Goal: Register for event/course

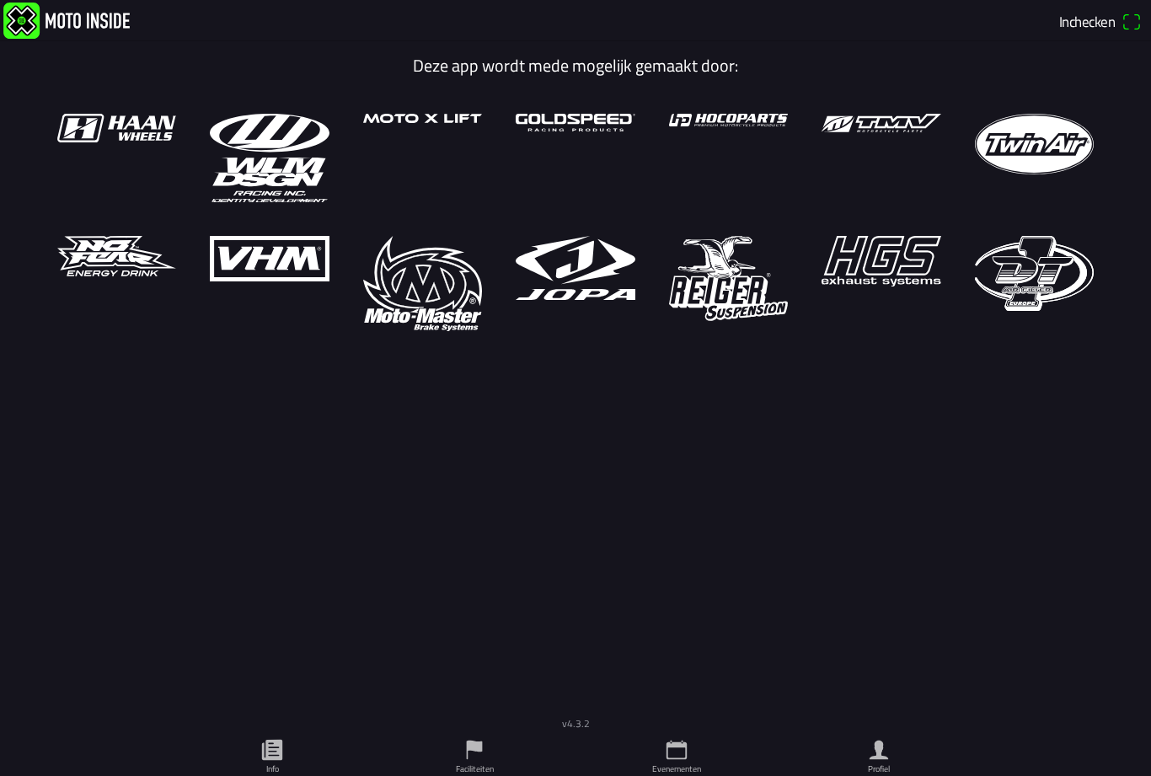
click at [679, 751] on icon "calendar" at bounding box center [676, 749] width 25 height 25
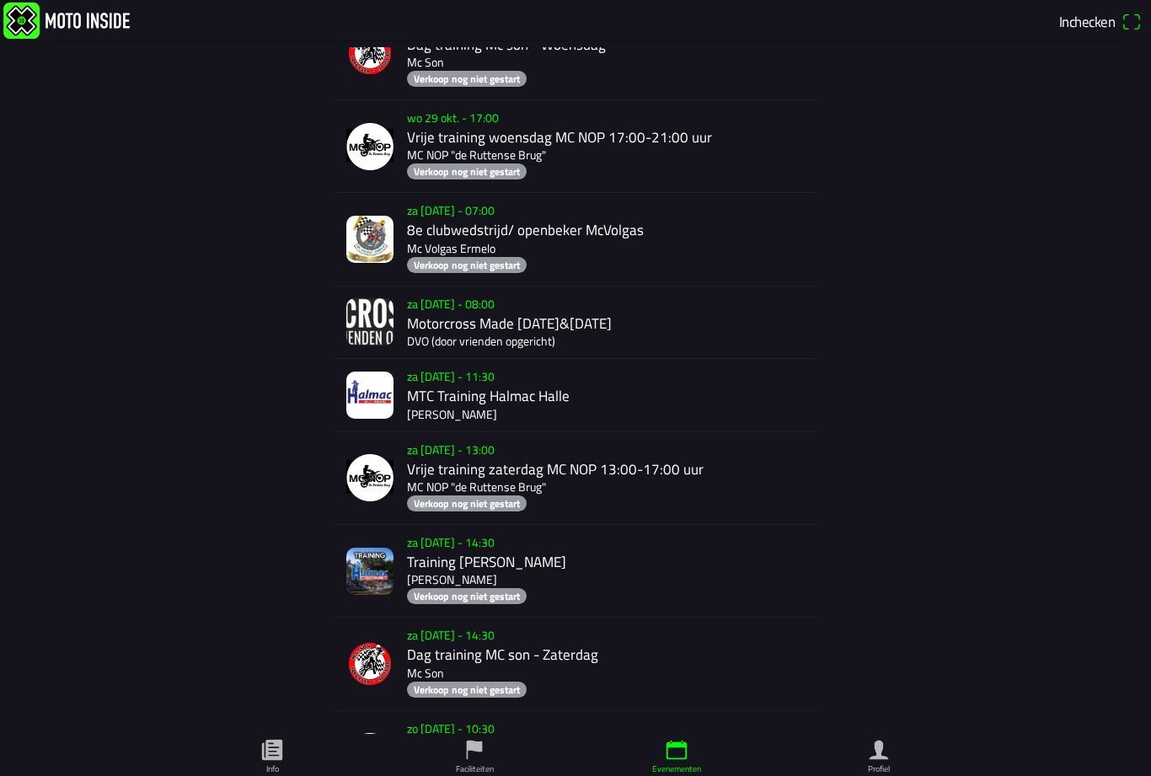
scroll to position [11231, 0]
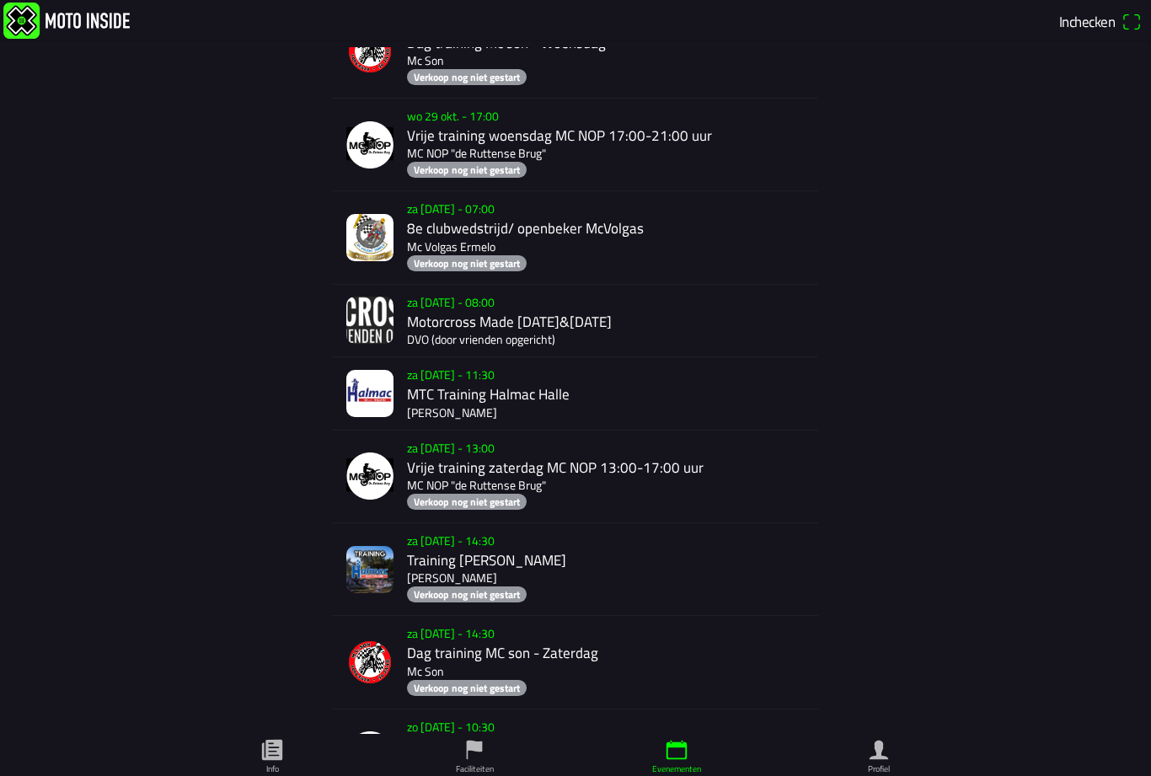
click at [456, 356] on div "za [DATE] - 08:00 Motorcross Made [DATE]&[DATE] DVO (door vrienden opgericht)" at bounding box center [609, 321] width 405 height 72
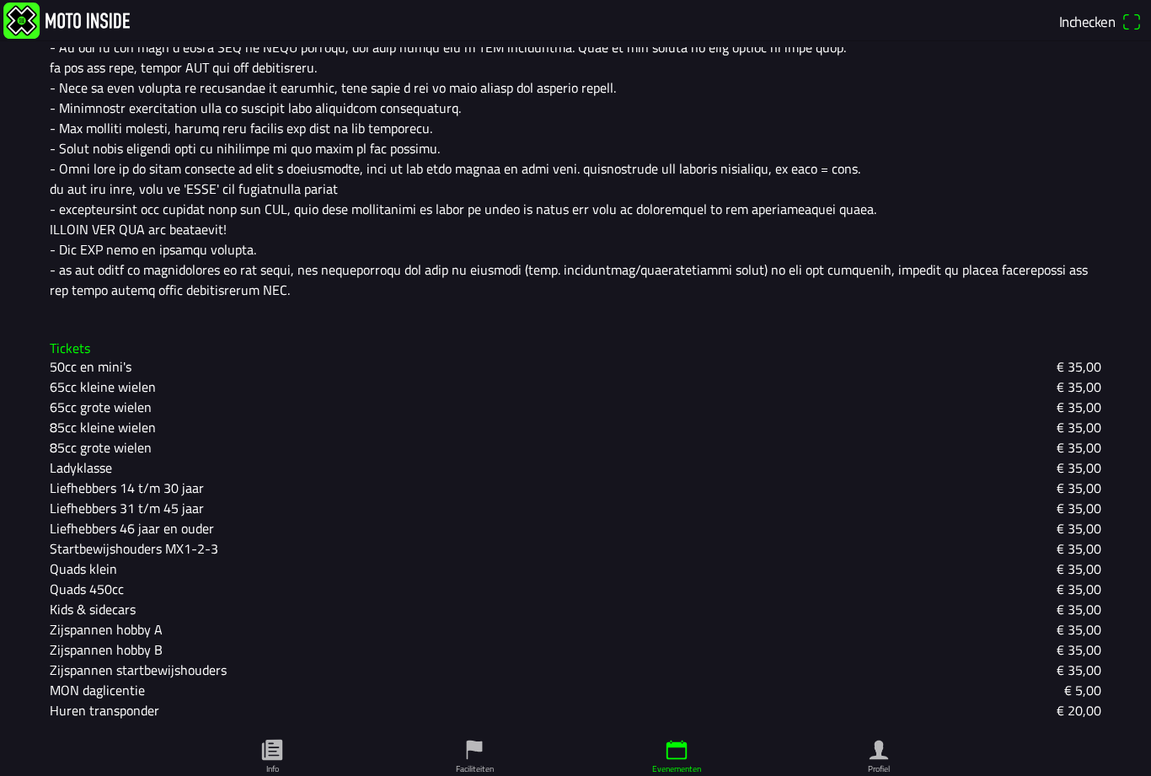
scroll to position [1160, 0]
click at [0, 0] on slot "Liefhebbers 31 t/m 45 jaar" at bounding box center [0, 0] width 0 height 0
click at [0, 0] on slot "Liefhebbers 14 t/m 30 jaar" at bounding box center [0, 0] width 0 height 0
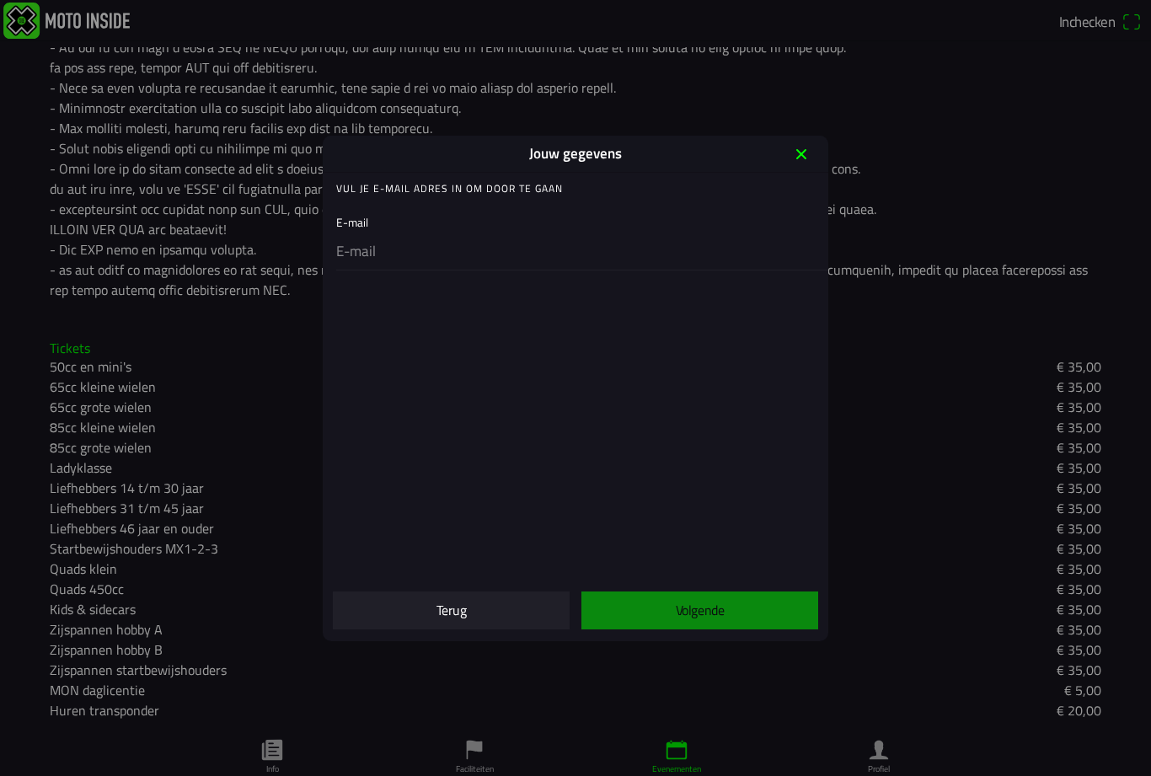
click at [376, 257] on input "email" at bounding box center [578, 251] width 485 height 35
click at [394, 220] on div "E-mail" at bounding box center [578, 238] width 485 height 64
click at [372, 244] on input "email" at bounding box center [578, 251] width 485 height 35
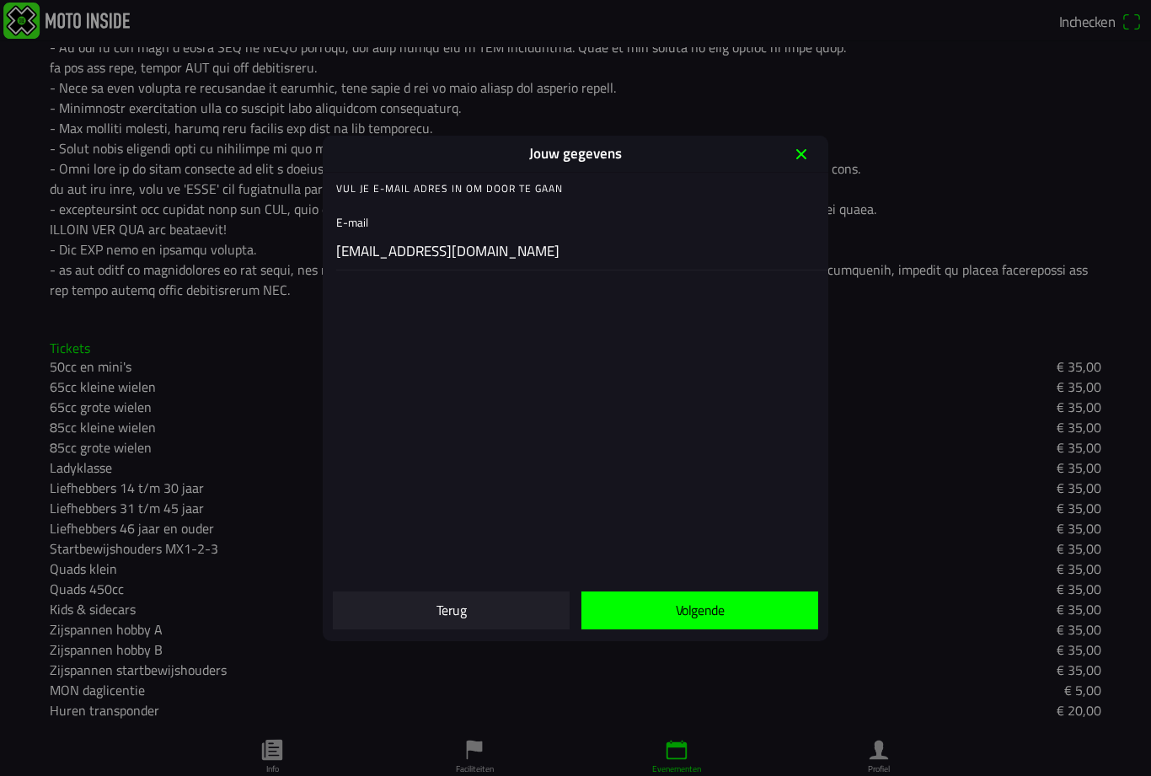
type input "[EMAIL_ADDRESS][DOMAIN_NAME]"
click at [0, 0] on slot "Volgende" at bounding box center [0, 0] width 0 height 0
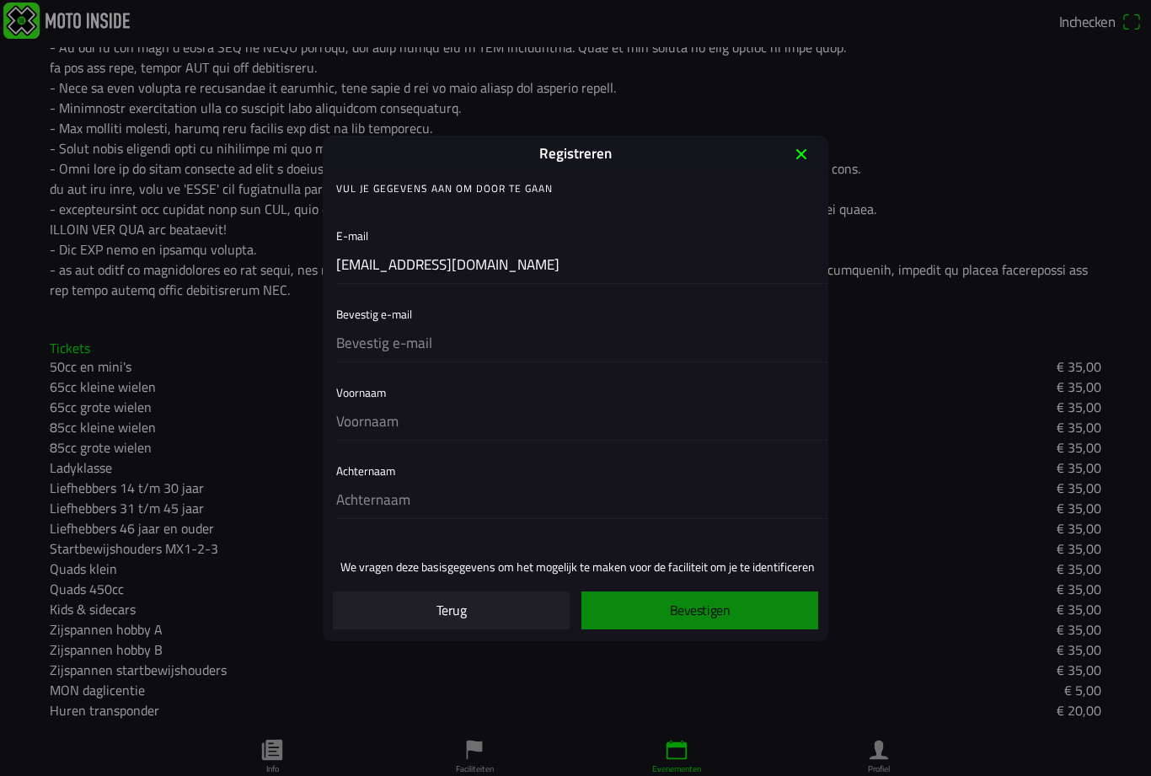
click at [438, 353] on input "text" at bounding box center [578, 343] width 485 height 35
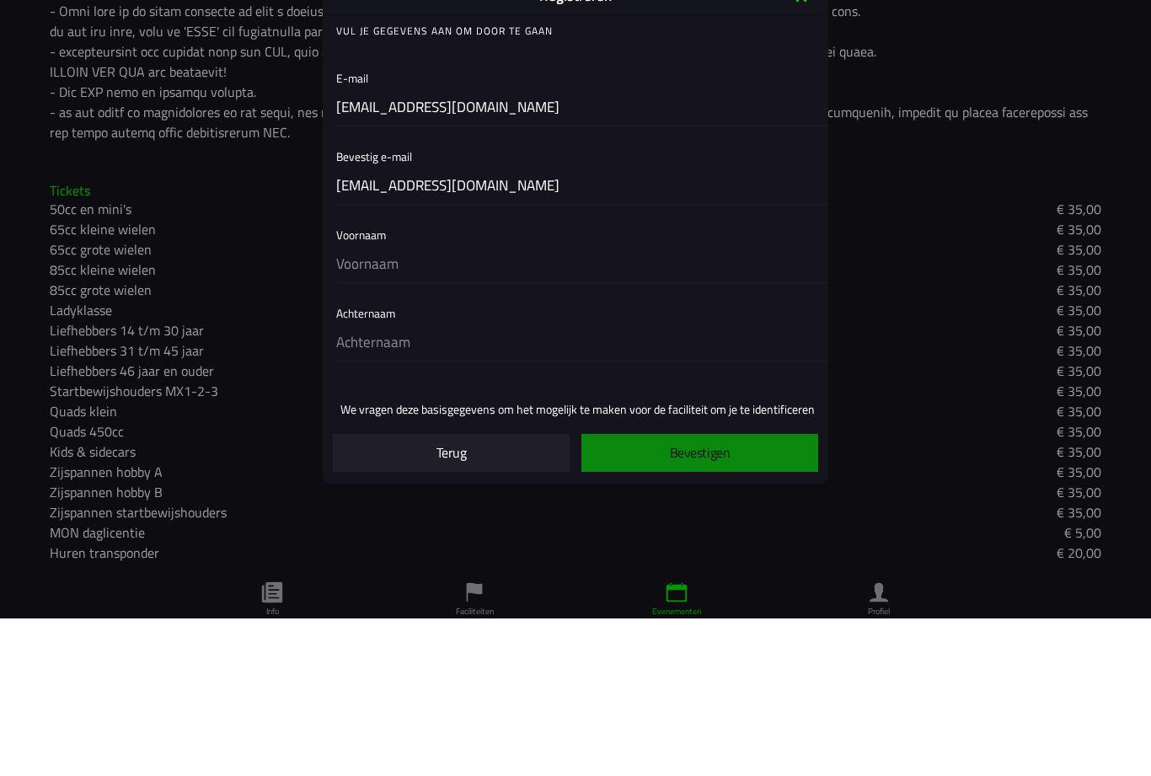
type input "[EMAIL_ADDRESS][DOMAIN_NAME]"
click at [390, 405] on input "text" at bounding box center [578, 422] width 485 height 35
type input "Ashwin"
click at [401, 483] on input "text" at bounding box center [578, 500] width 485 height 35
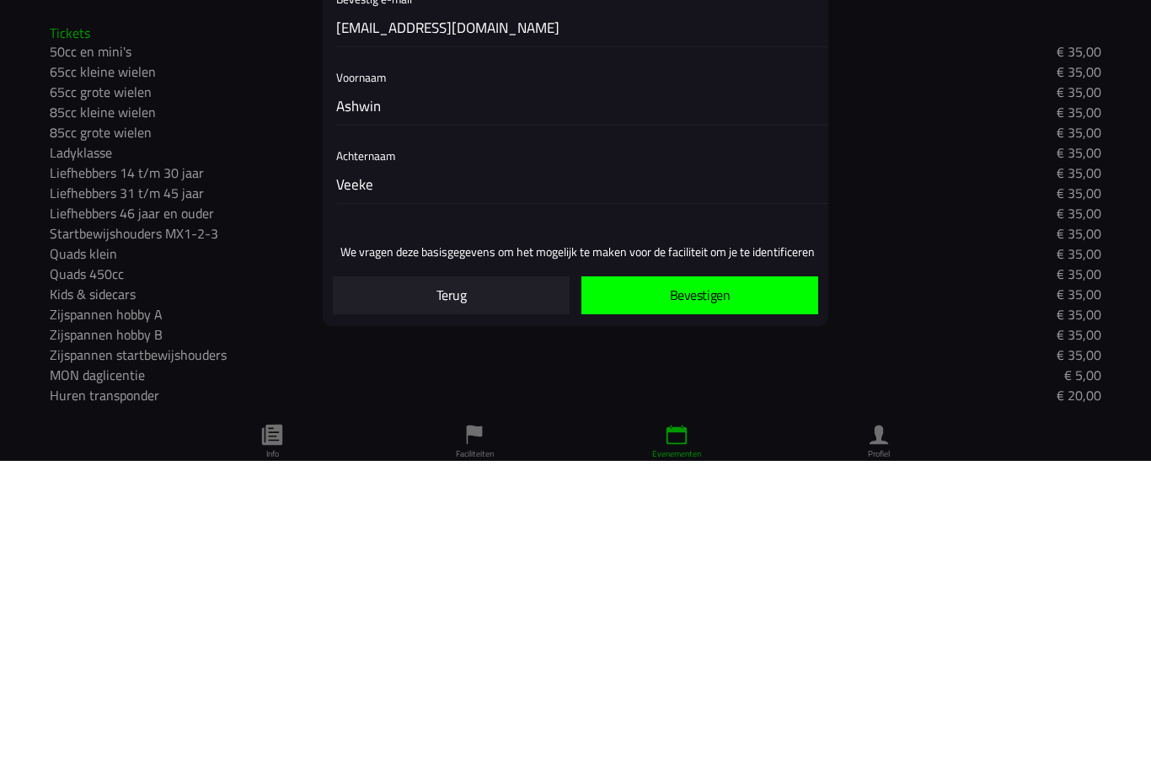
type input "Veeke"
click at [0, 0] on slot "Bevestigen" at bounding box center [0, 0] width 0 height 0
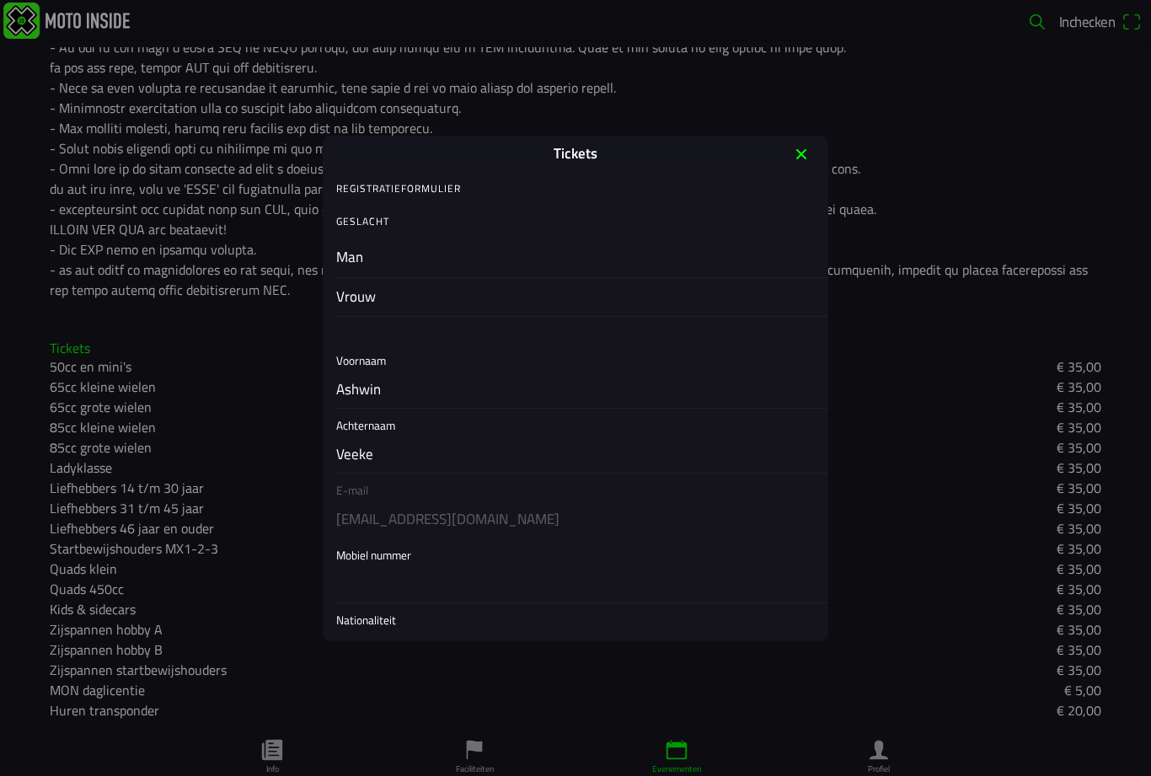
click at [453, 217] on ion-list-header "Geslacht" at bounding box center [576, 222] width 506 height 34
click at [362, 256] on button "button" at bounding box center [582, 257] width 492 height 39
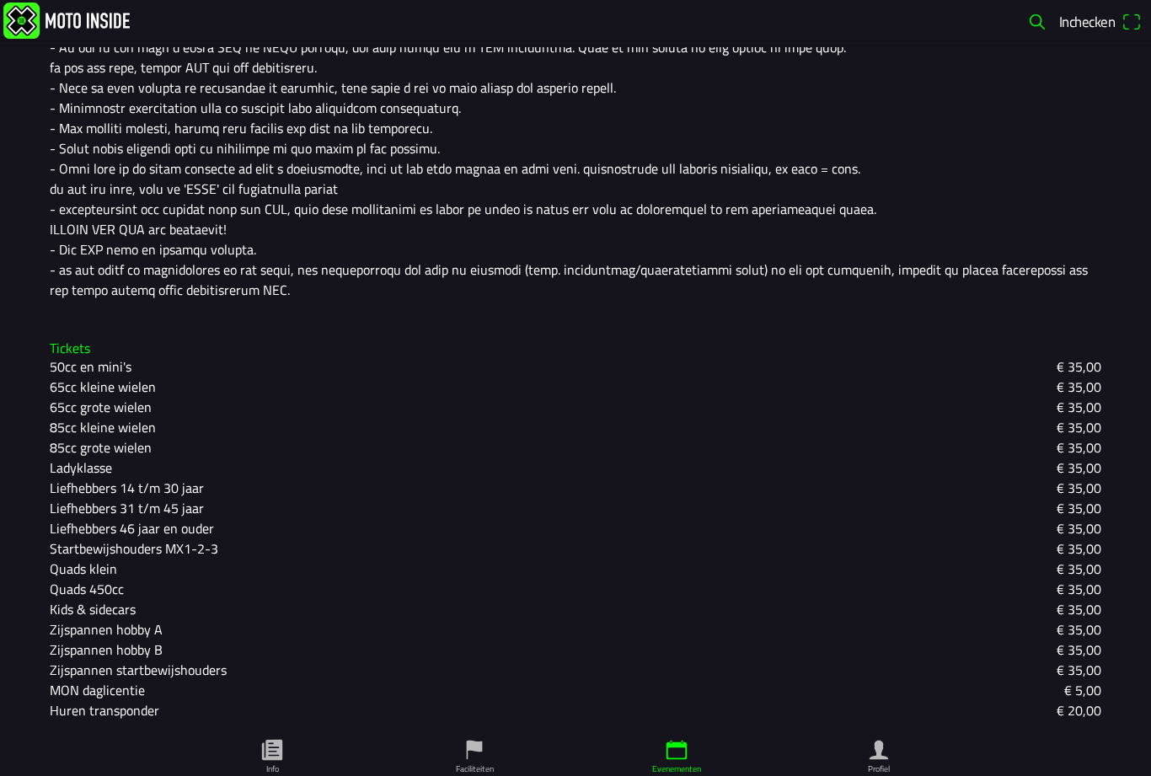
click at [0, 0] on slot "Liefhebbers 14 t/m 30 jaar" at bounding box center [0, 0] width 0 height 0
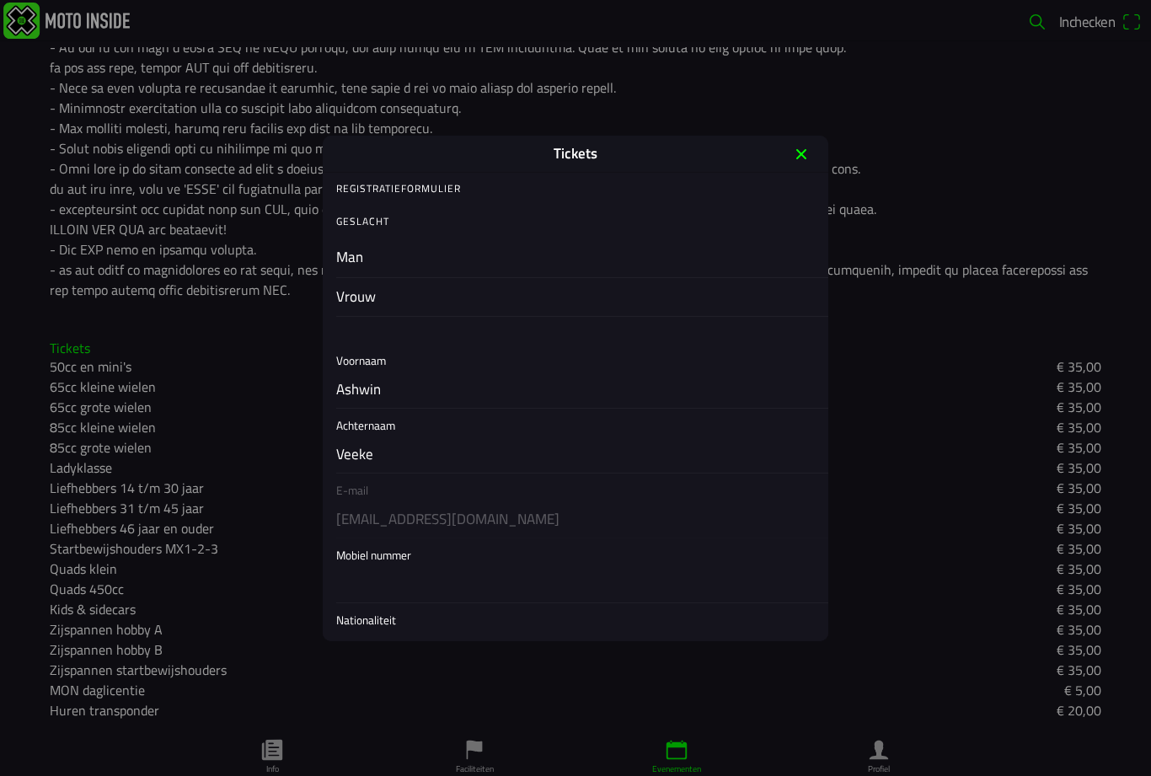
click at [369, 587] on input "text" at bounding box center [578, 584] width 485 height 35
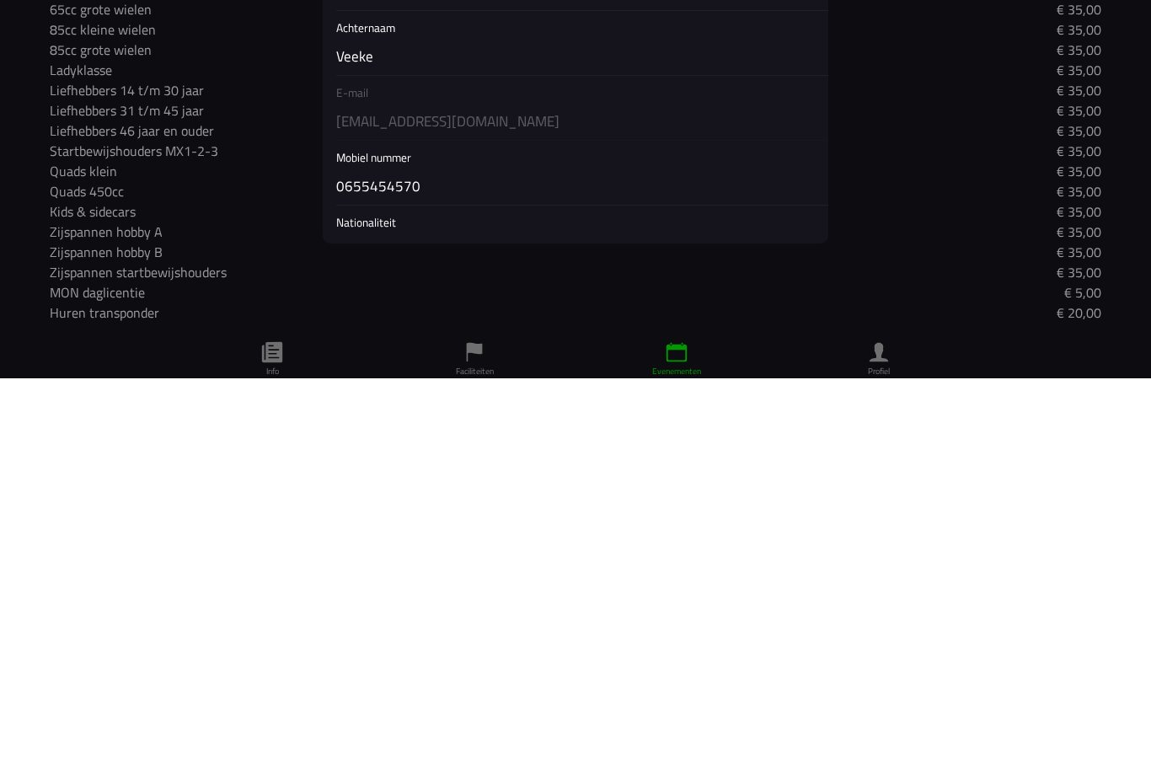
type input "0655454570"
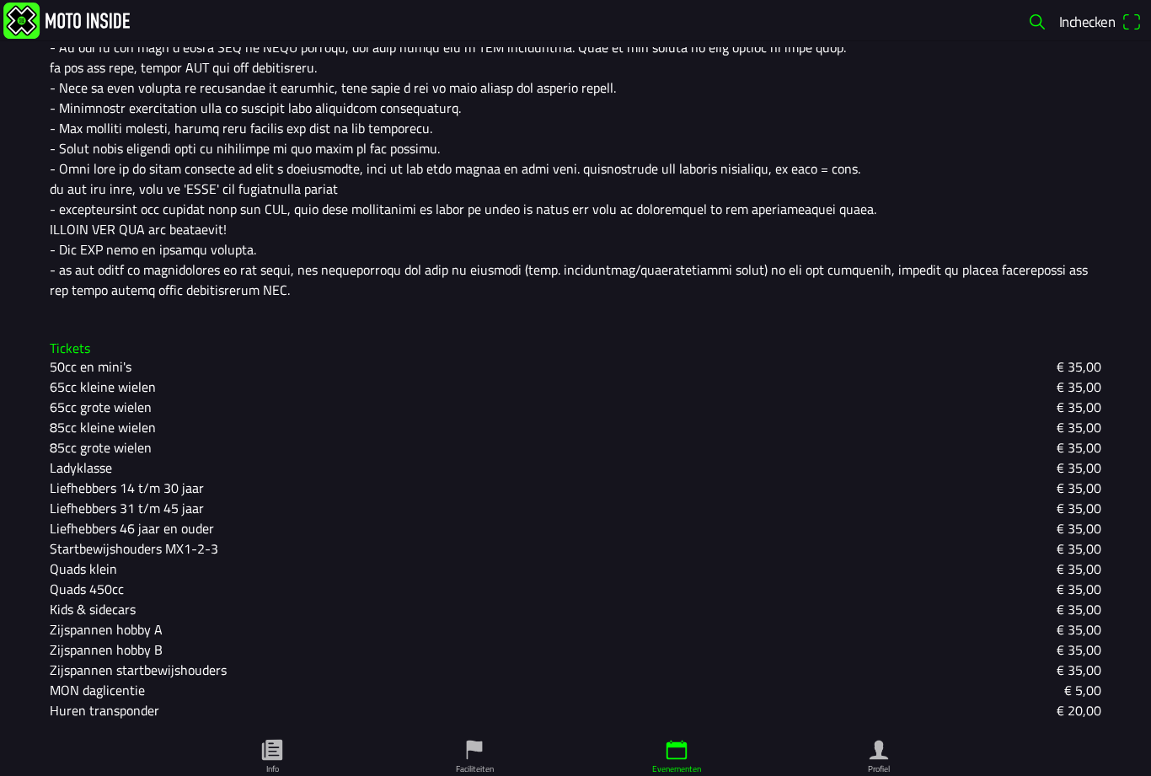
click at [0, 0] on slot "Liefhebbers 14 t/m 30 jaar" at bounding box center [0, 0] width 0 height 0
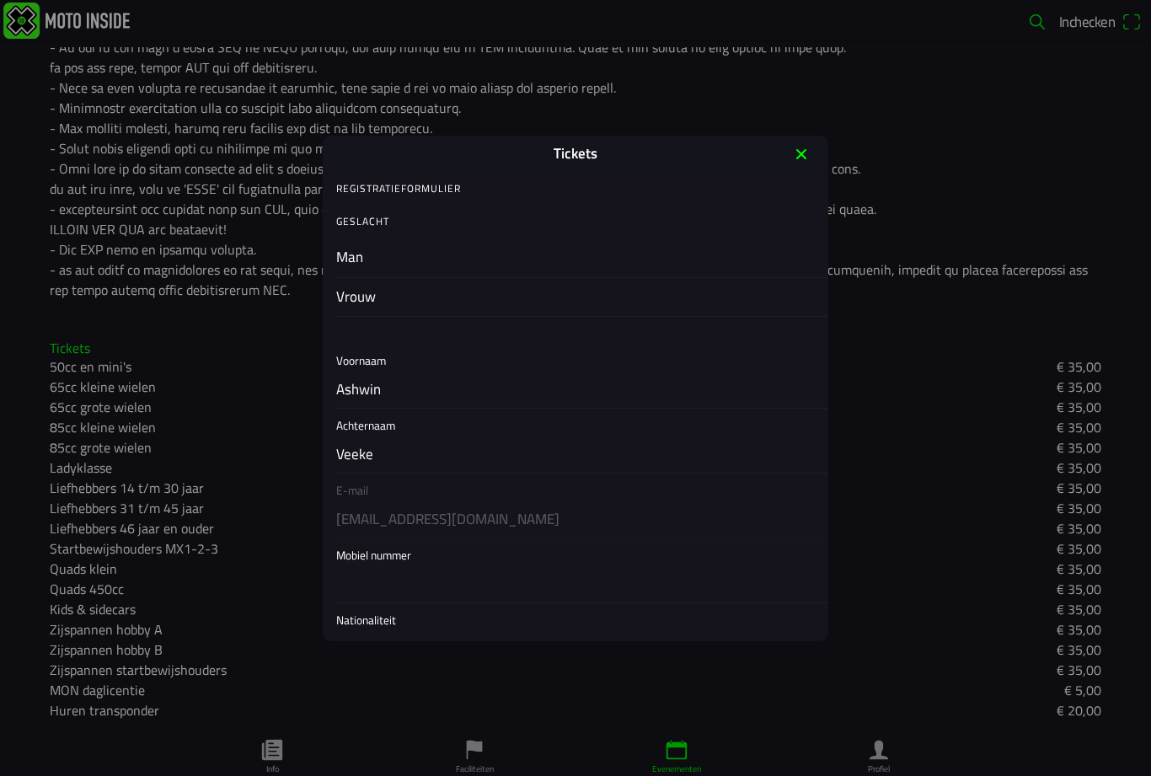
click at [358, 591] on input "text" at bounding box center [578, 584] width 485 height 35
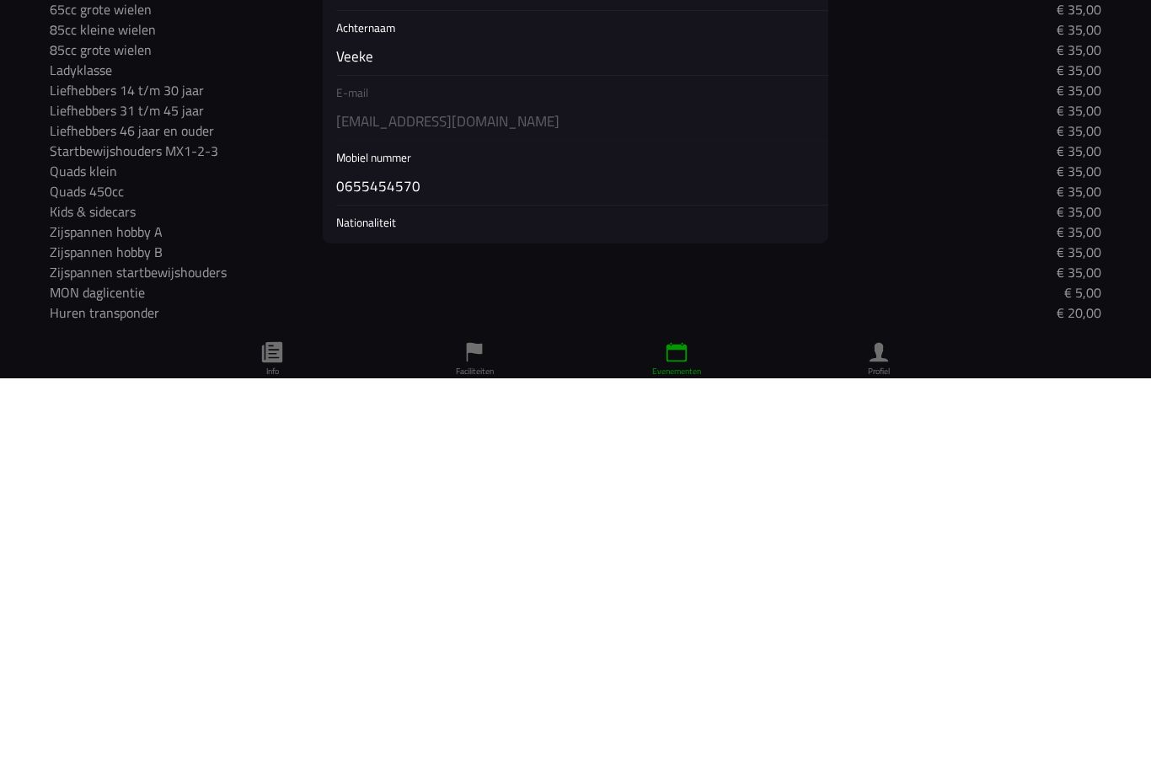
type input "0655454570"
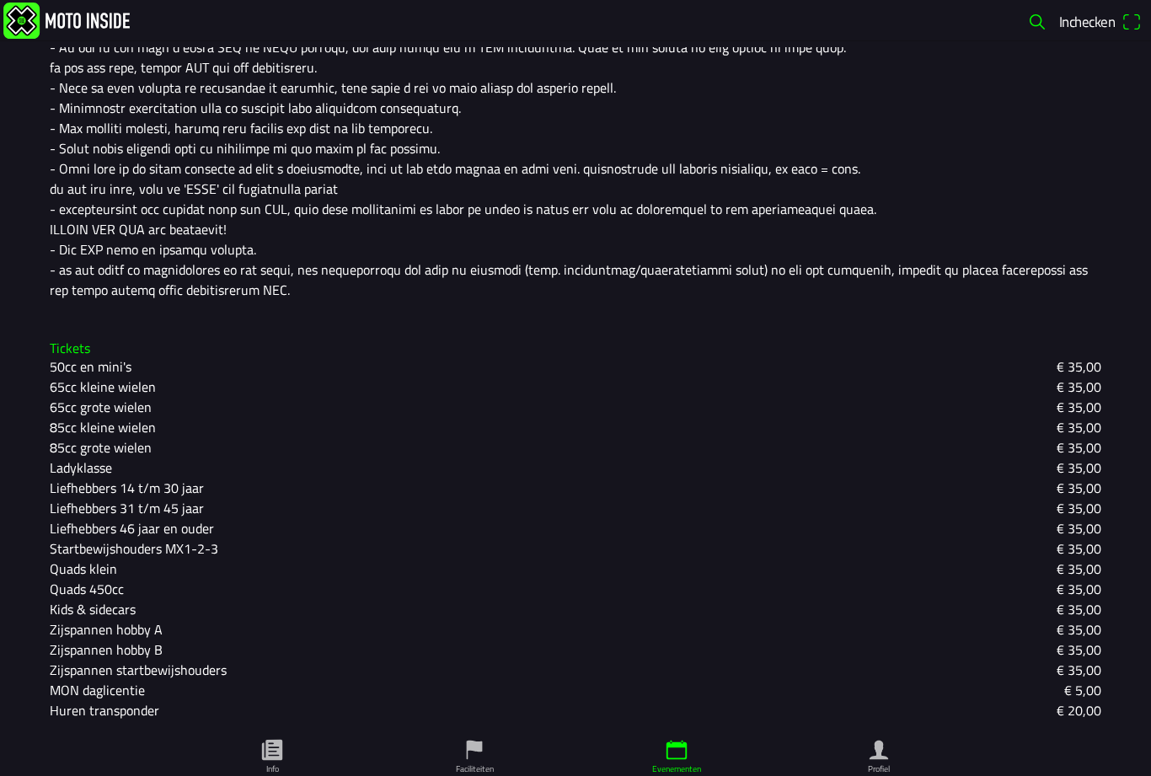
click at [0, 0] on slot "Liefhebbers 14 t/m 30 jaar" at bounding box center [0, 0] width 0 height 0
